Goal: Information Seeking & Learning: Learn about a topic

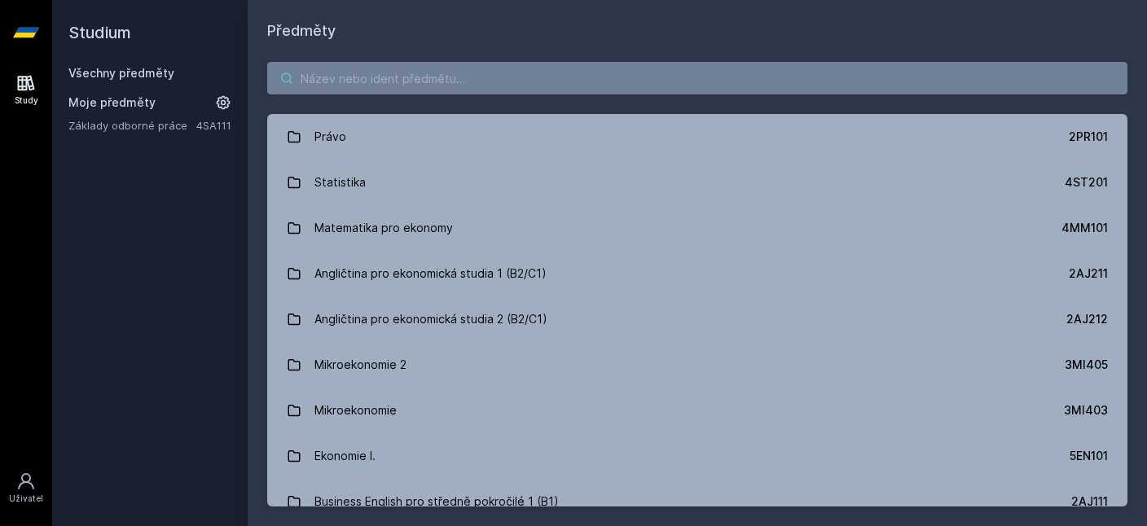
click at [746, 89] on input "search" at bounding box center [697, 78] width 860 height 33
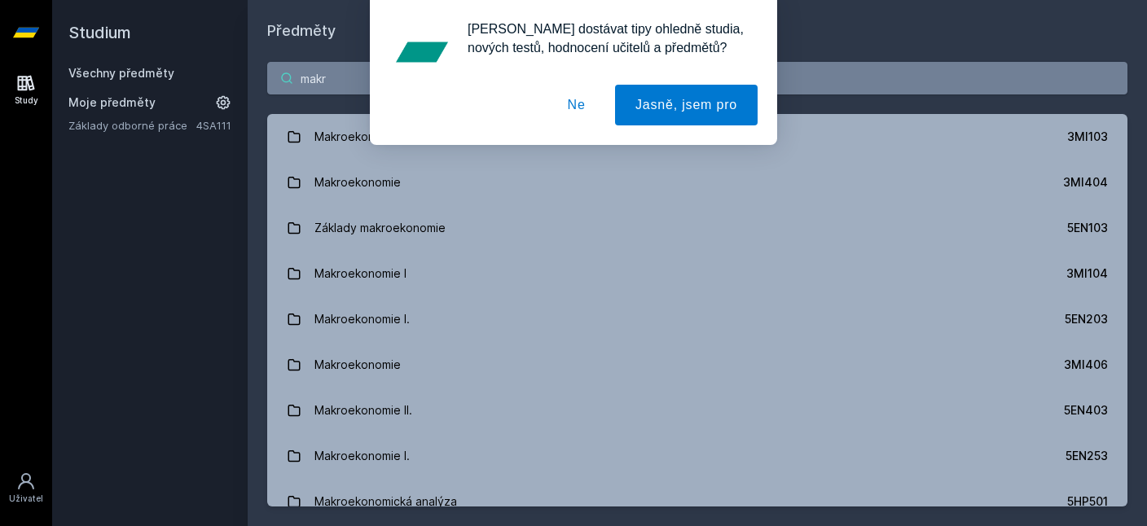
type input "makr"
click at [579, 109] on button "Ne" at bounding box center [576, 105] width 59 height 41
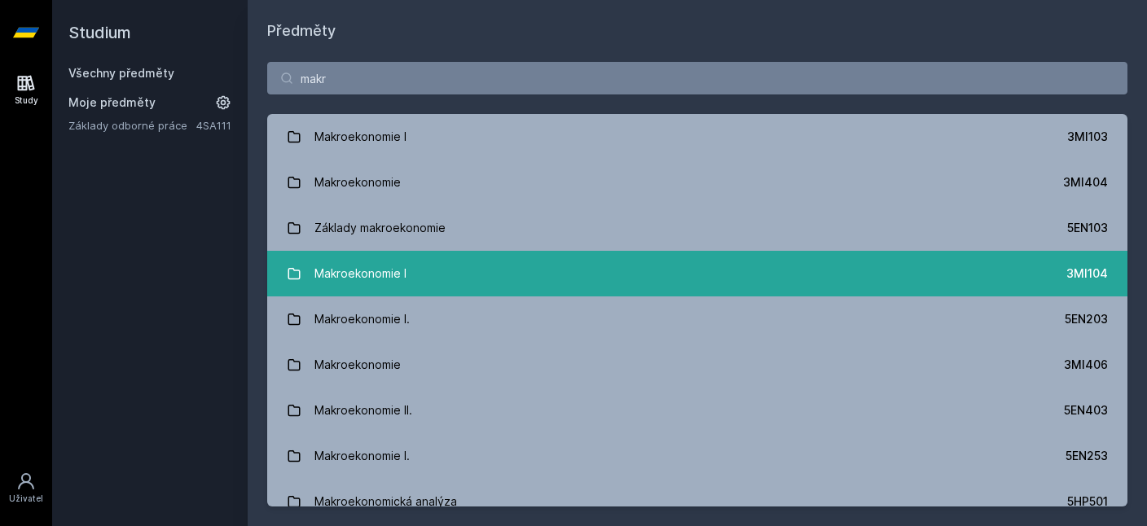
click at [565, 273] on link "Makroekonomie I 3MI104" at bounding box center [697, 274] width 860 height 46
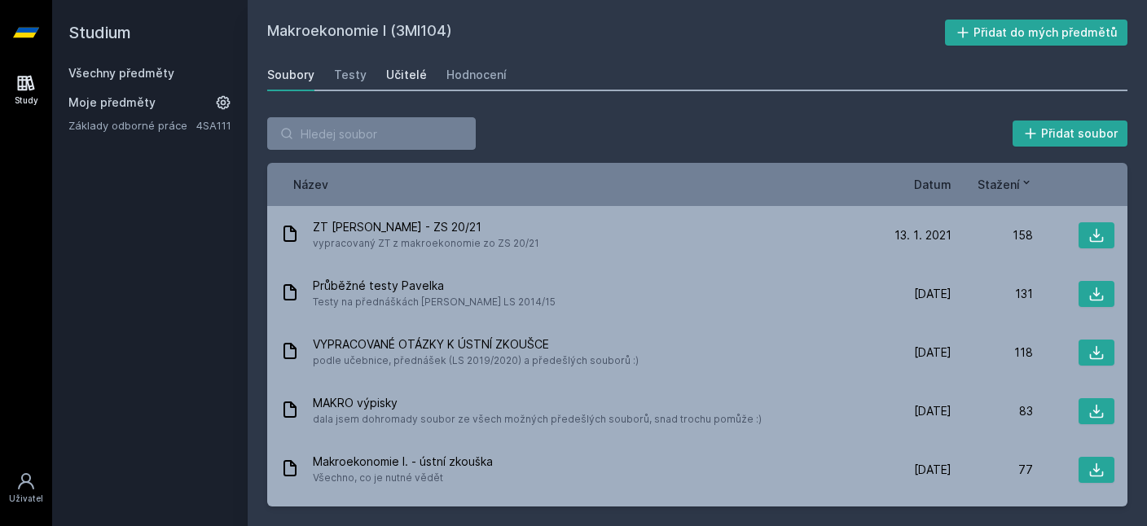
click at [398, 74] on div "Učitelé" at bounding box center [406, 75] width 41 height 16
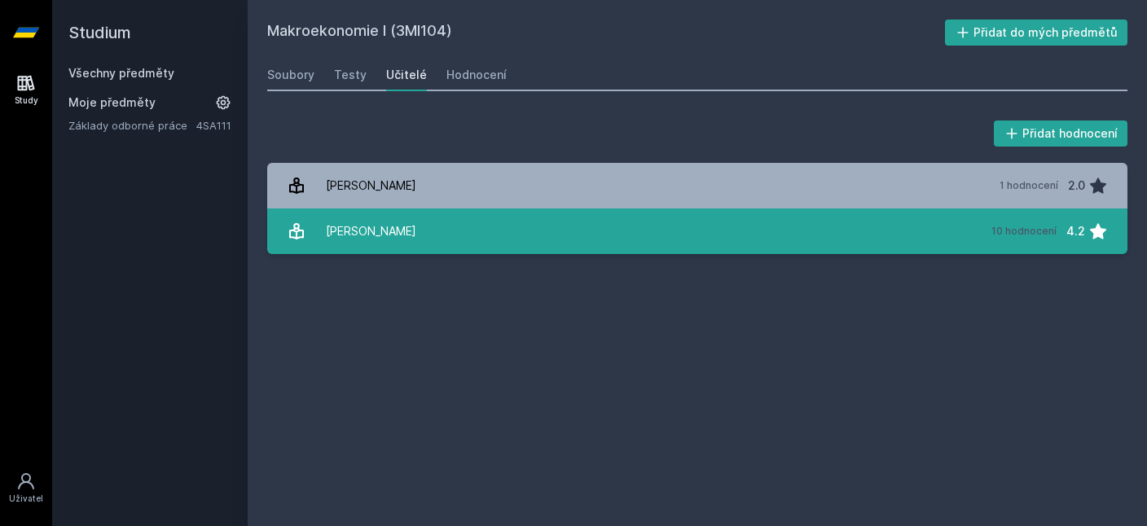
click at [376, 239] on div "[PERSON_NAME]" at bounding box center [371, 231] width 90 height 33
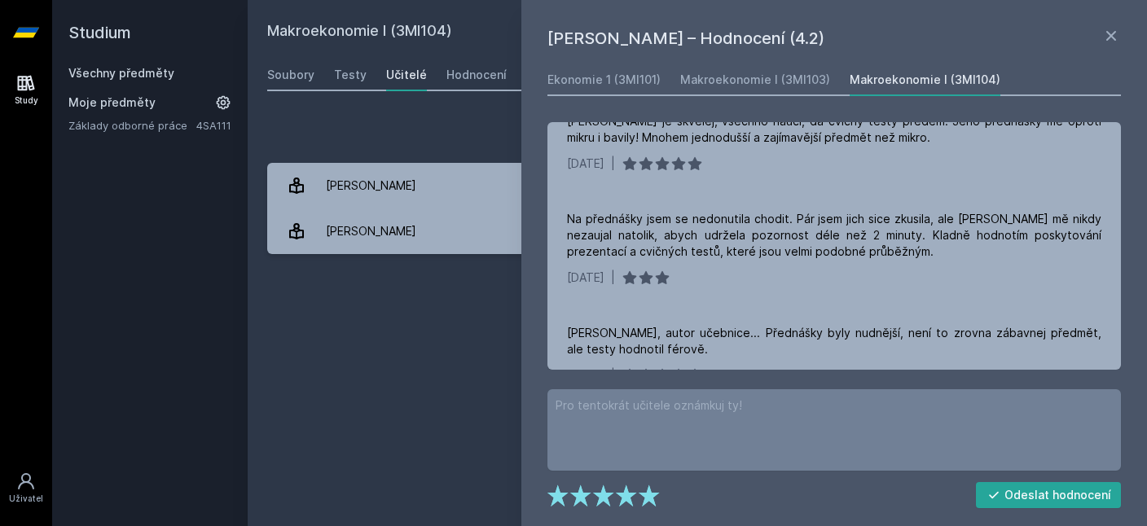
scroll to position [777, 0]
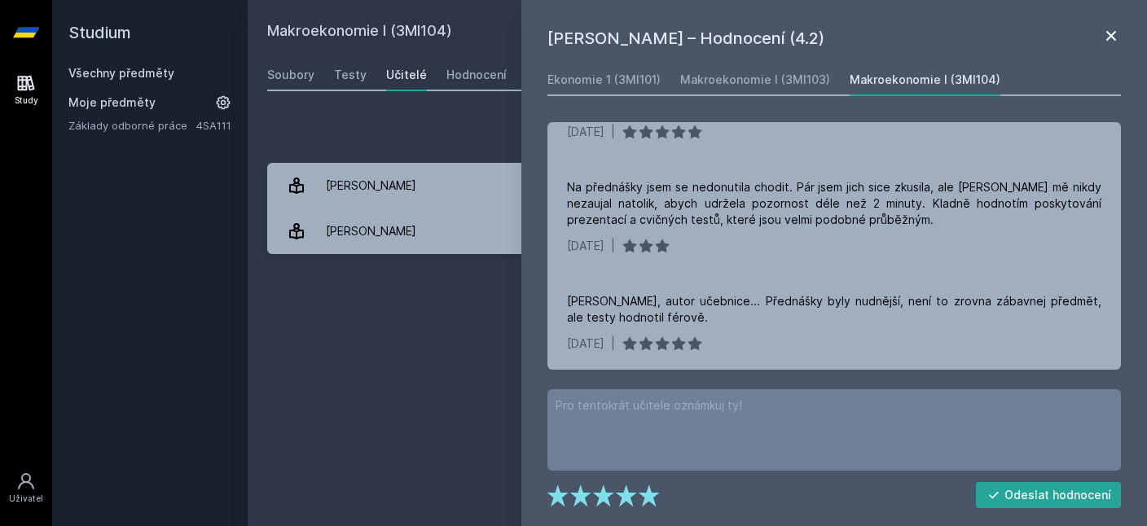
click at [1110, 39] on icon at bounding box center [1111, 36] width 20 height 20
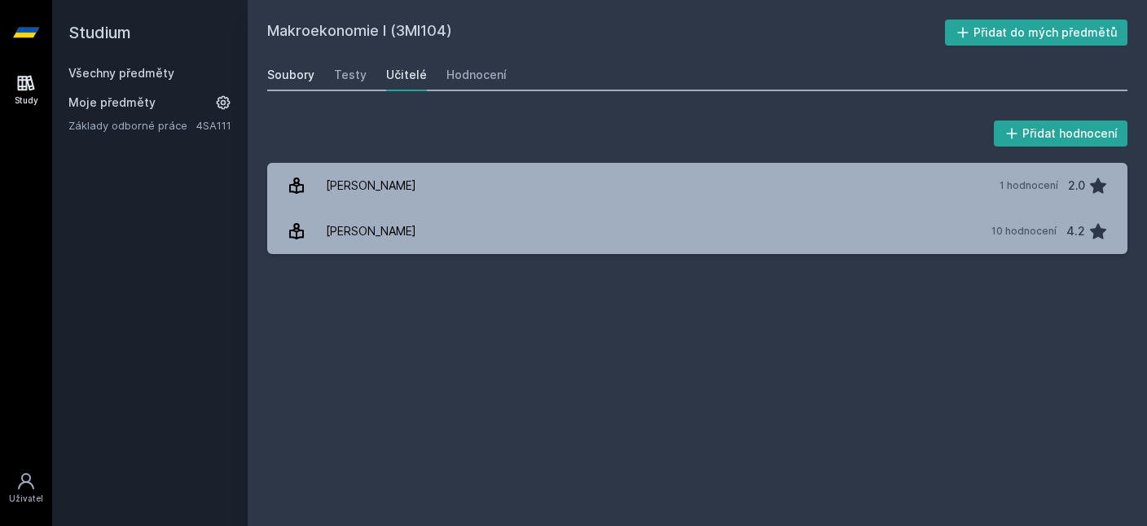
click at [279, 77] on div "Soubory" at bounding box center [290, 75] width 47 height 16
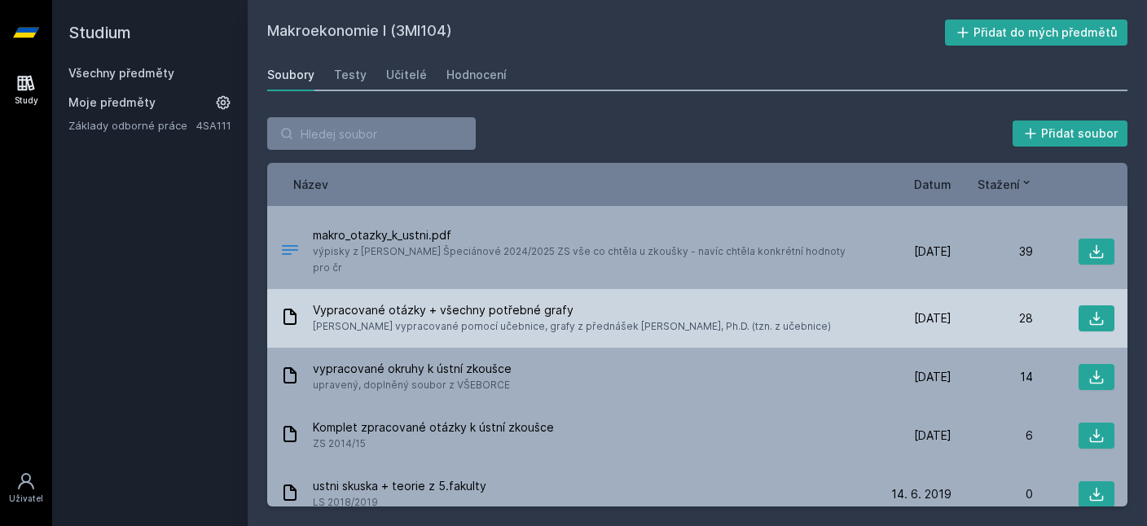
scroll to position [270, 0]
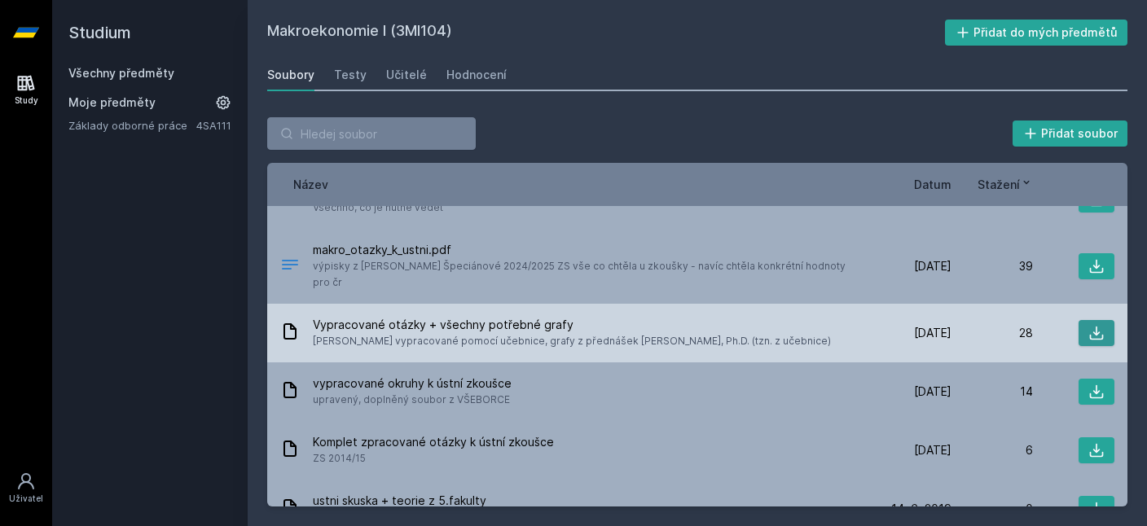
click at [1094, 325] on icon at bounding box center [1096, 333] width 16 height 16
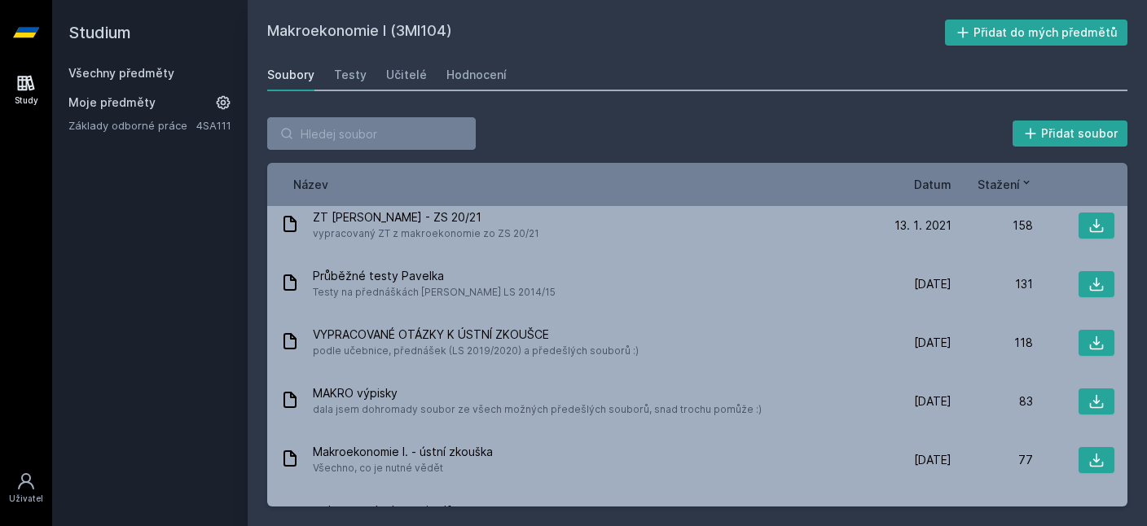
scroll to position [0, 0]
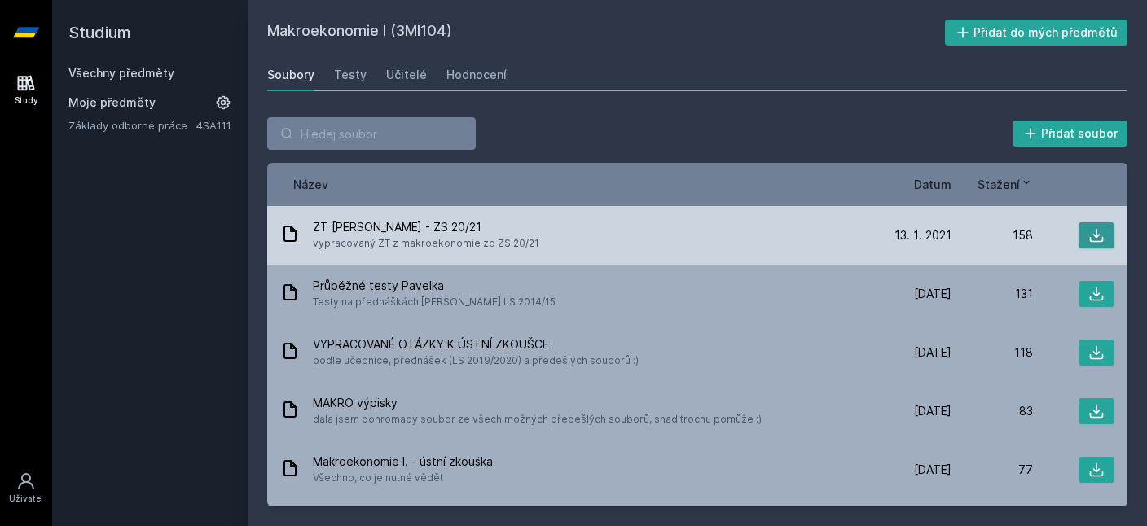
click at [1107, 228] on button at bounding box center [1097, 235] width 36 height 26
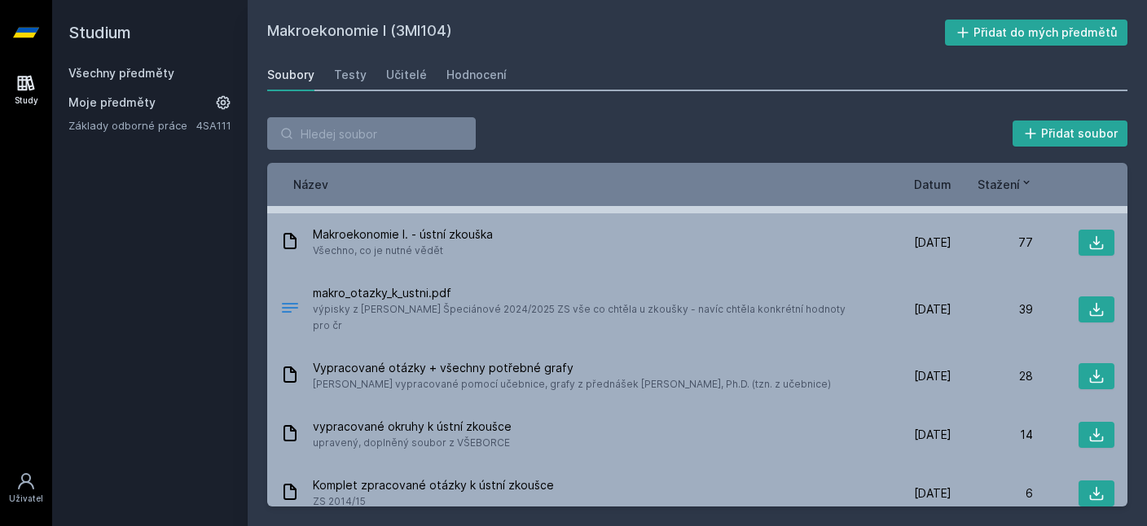
scroll to position [285, 0]
